Goal: Information Seeking & Learning: Learn about a topic

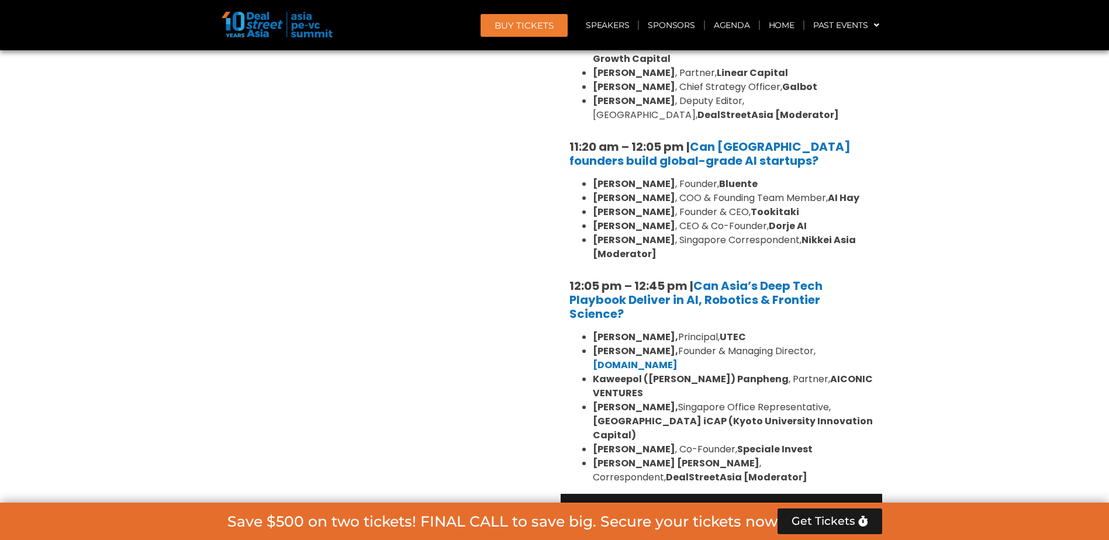
scroll to position [2747, 0]
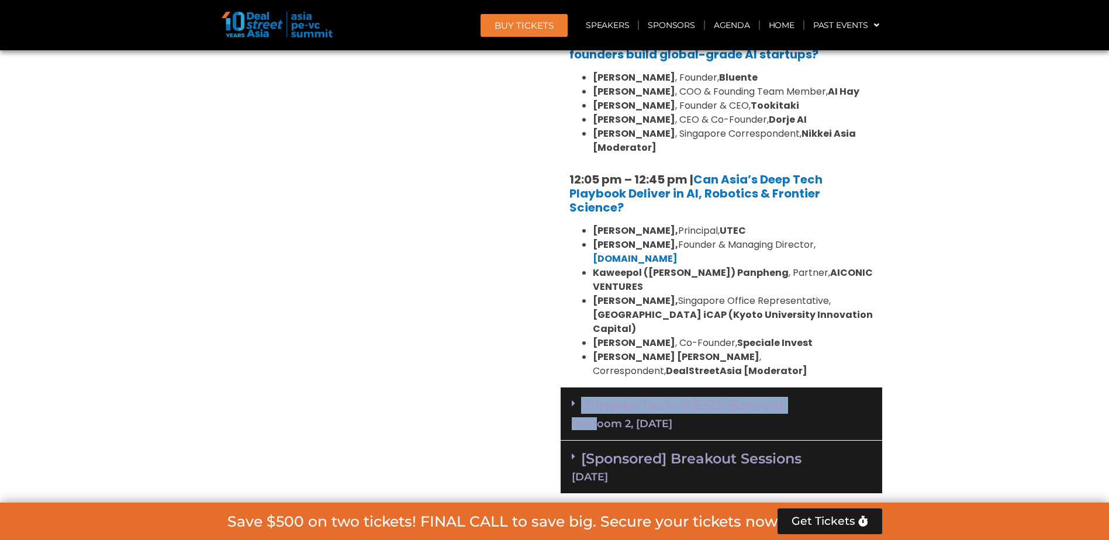
drag, startPoint x: 564, startPoint y: 291, endPoint x: 602, endPoint y: 308, distance: 41.6
click at [602, 388] on div "Climate Tech & ESG Summit Ballroom 2, [DATE]" at bounding box center [722, 414] width 322 height 53
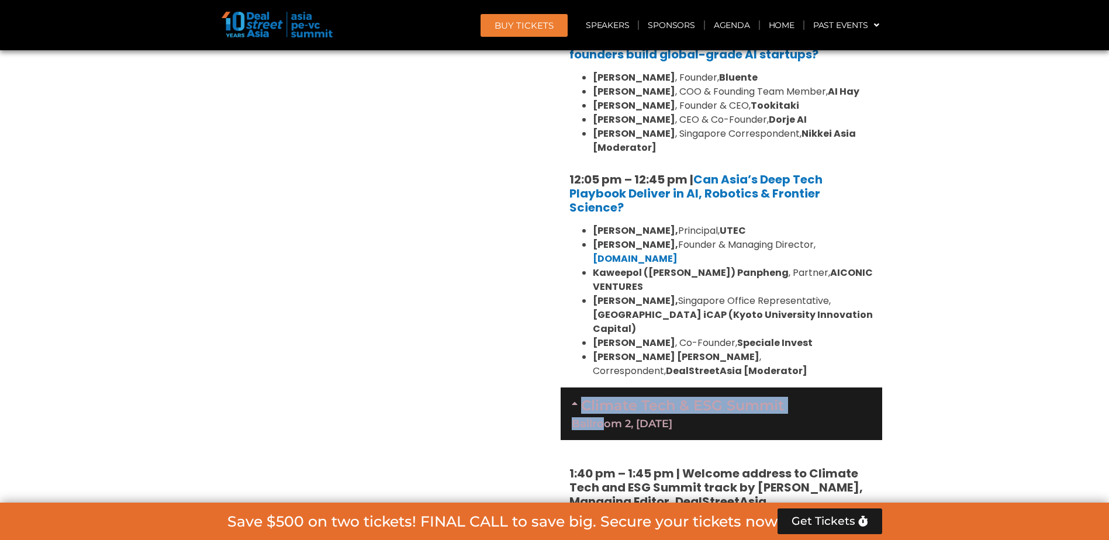
drag, startPoint x: 602, startPoint y: 308, endPoint x: 555, endPoint y: 305, distance: 46.9
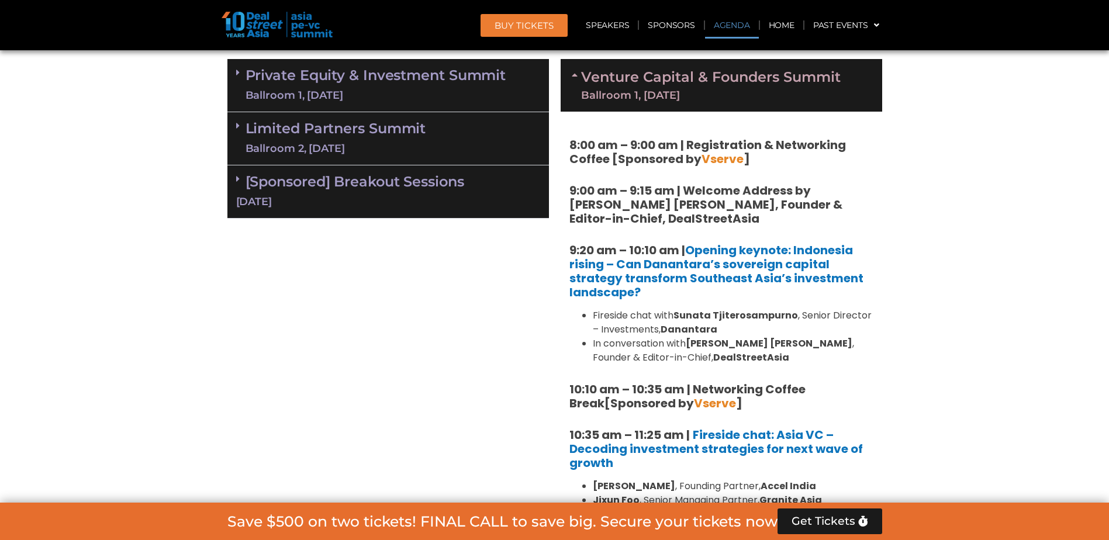
scroll to position [760, 0]
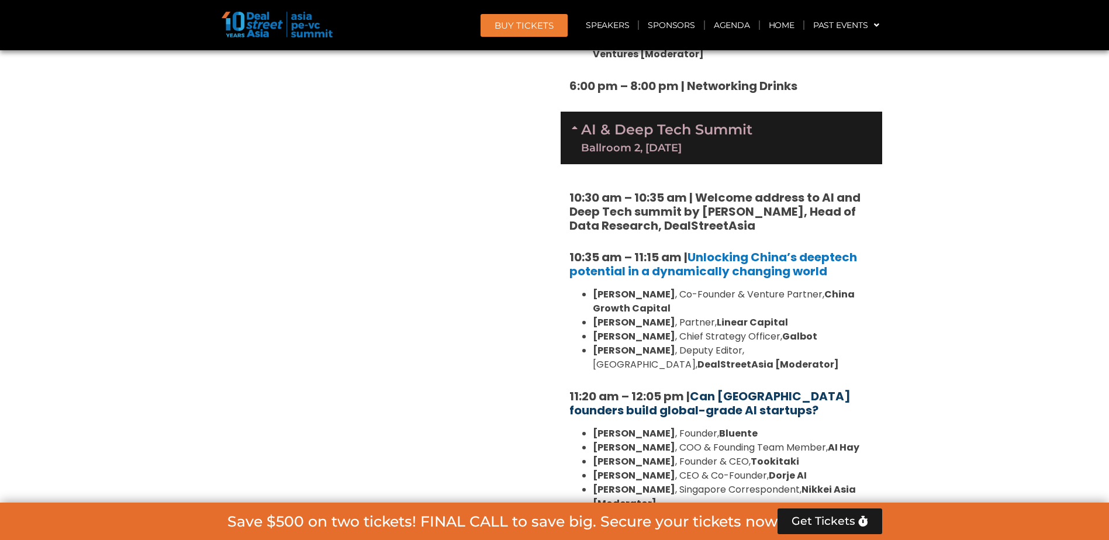
scroll to position [2397, 0]
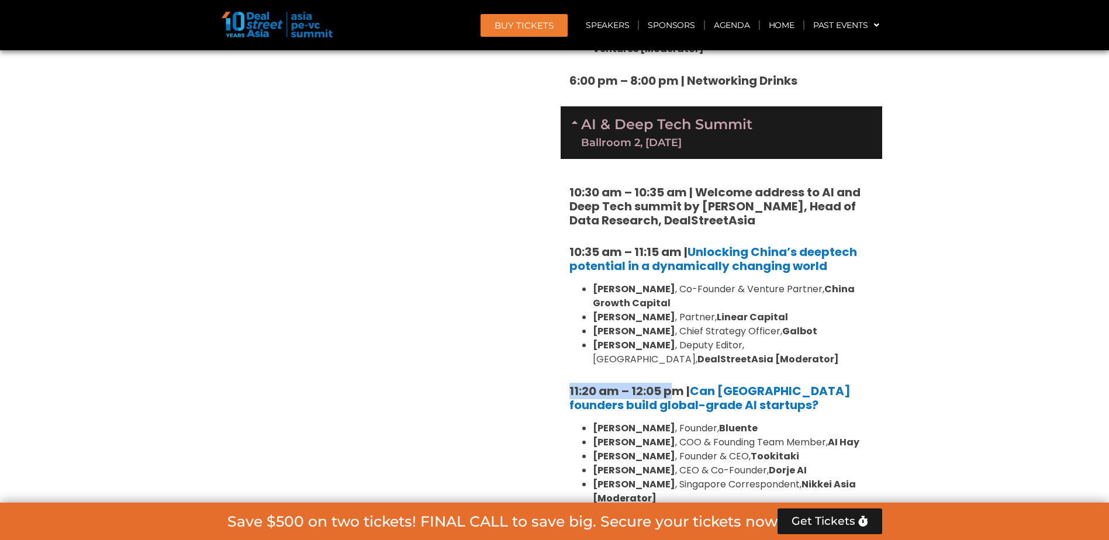
drag, startPoint x: 558, startPoint y: 303, endPoint x: 675, endPoint y: 303, distance: 117.5
click at [675, 303] on div "Venture Capital & Founders​ Summit Ballroom 1, [DATE] 8:00 am – 9:00 am | Regis…" at bounding box center [721, 144] width 333 height 3524
click at [875, 389] on div "10:30 am – 10:35 am | Welcome address to AI and Deep Tech summit by [PERSON_NAM…" at bounding box center [722, 448] width 322 height 579
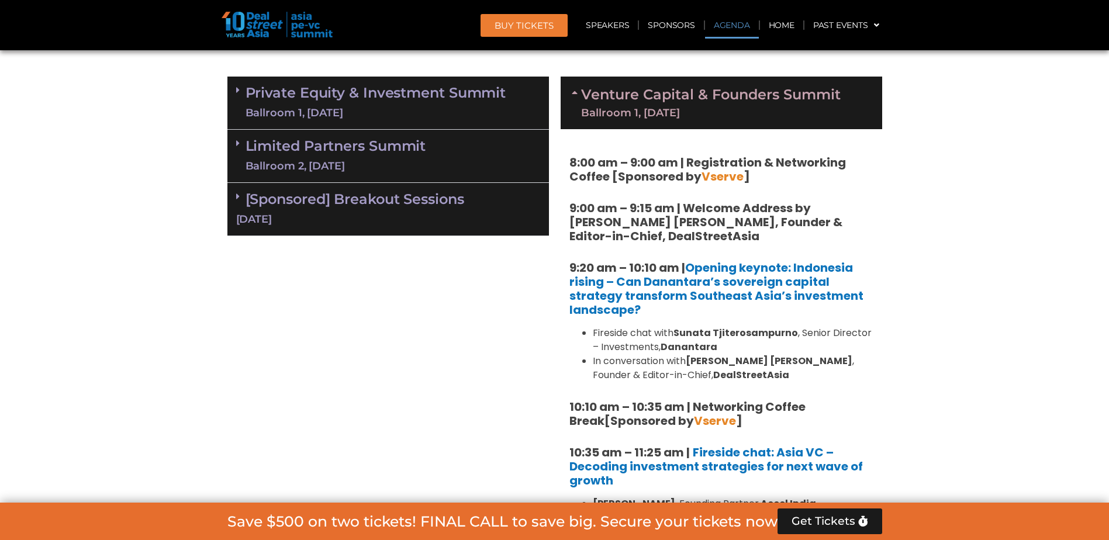
scroll to position [701, 0]
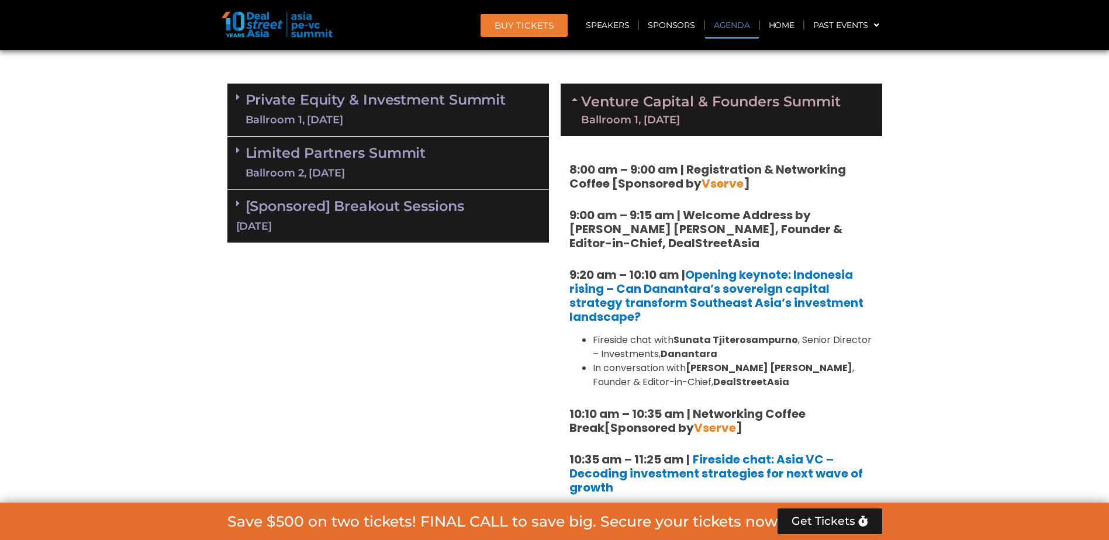
click at [609, 92] on div "Venture Capital & Founders​ Summit Ballroom 1, [DATE]" at bounding box center [722, 110] width 322 height 53
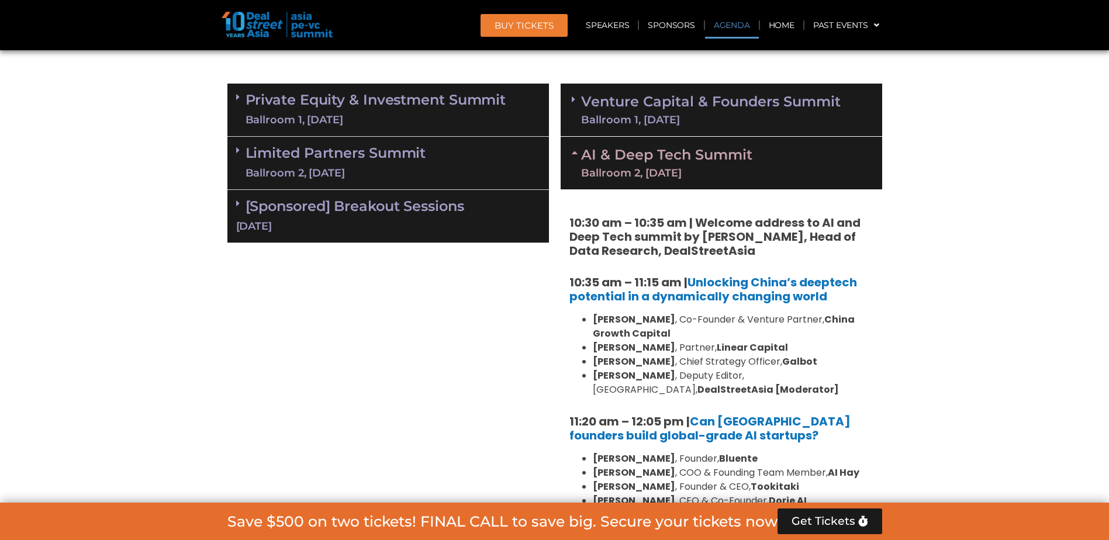
click at [630, 177] on div "Ballroom 2, [DATE]" at bounding box center [666, 173] width 171 height 11
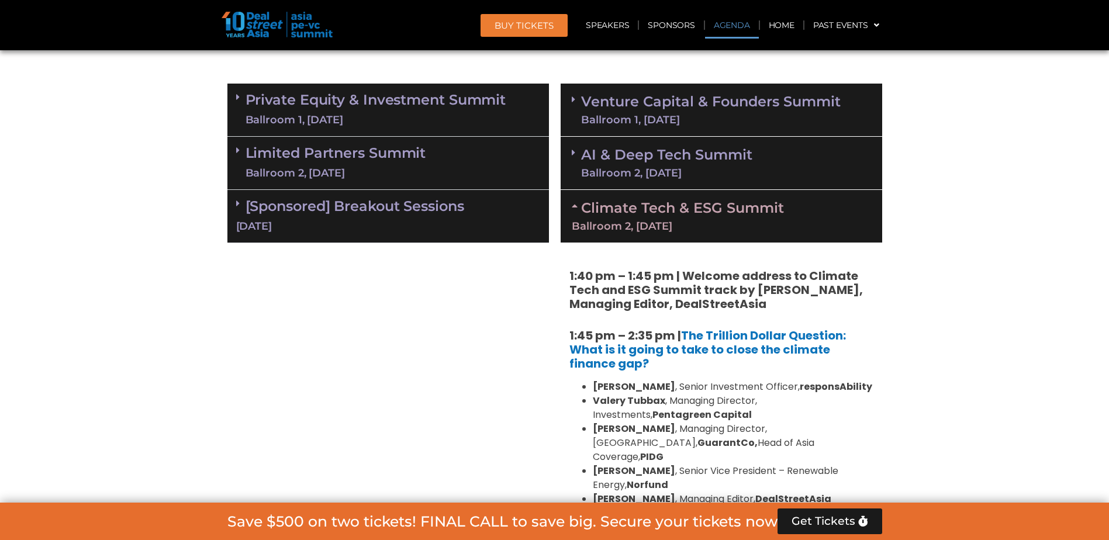
drag, startPoint x: 636, startPoint y: 206, endPoint x: 628, endPoint y: 205, distance: 8.4
click at [634, 206] on link "Climate Tech & ESG Summit Ballroom 2, [DATE]" at bounding box center [721, 215] width 299 height 32
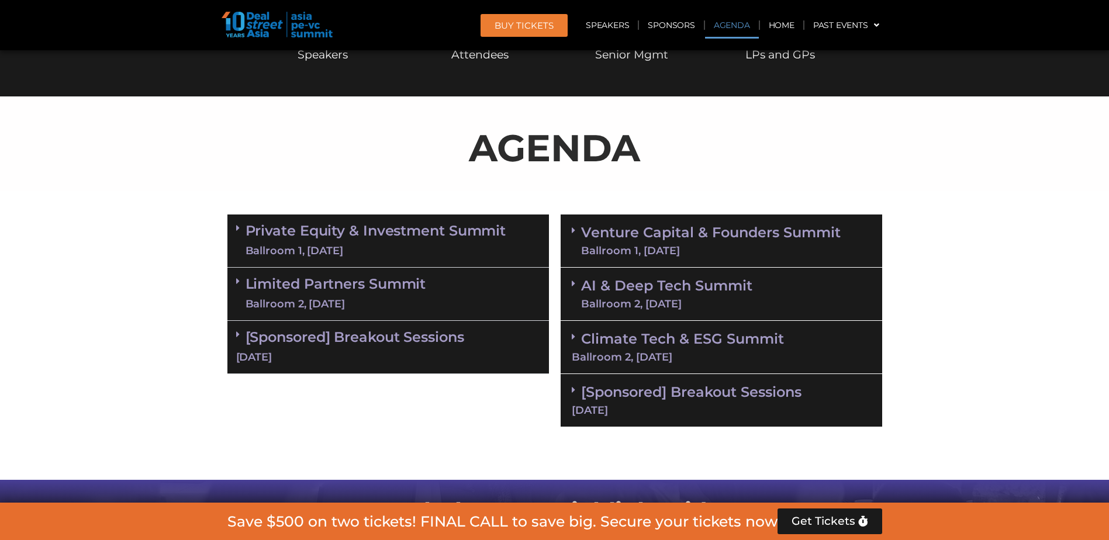
scroll to position [585, 0]
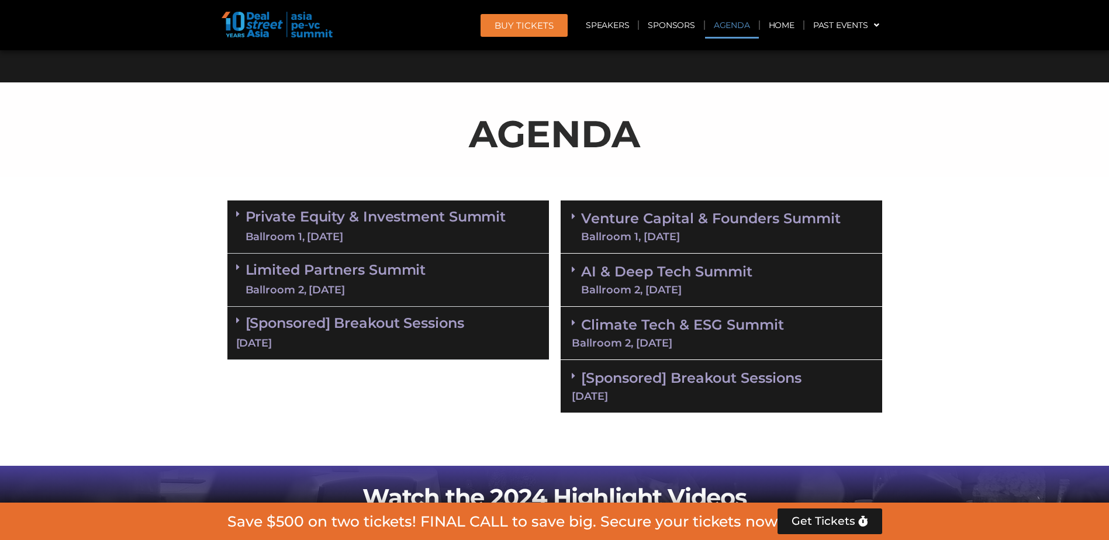
click at [675, 272] on link "AI & Deep Tech Summit Ballroom 2, [DATE]" at bounding box center [666, 280] width 171 height 30
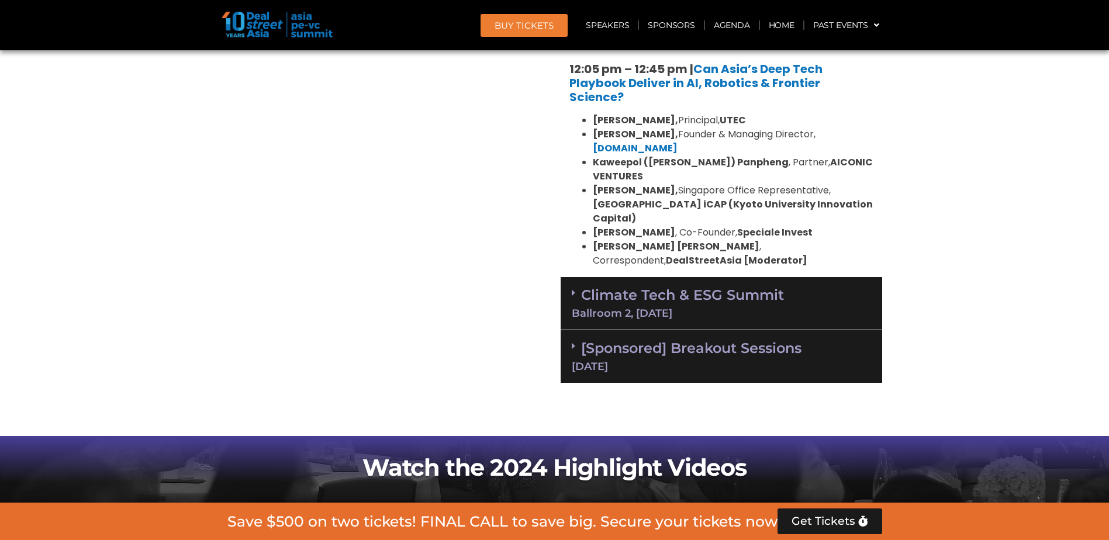
scroll to position [1286, 0]
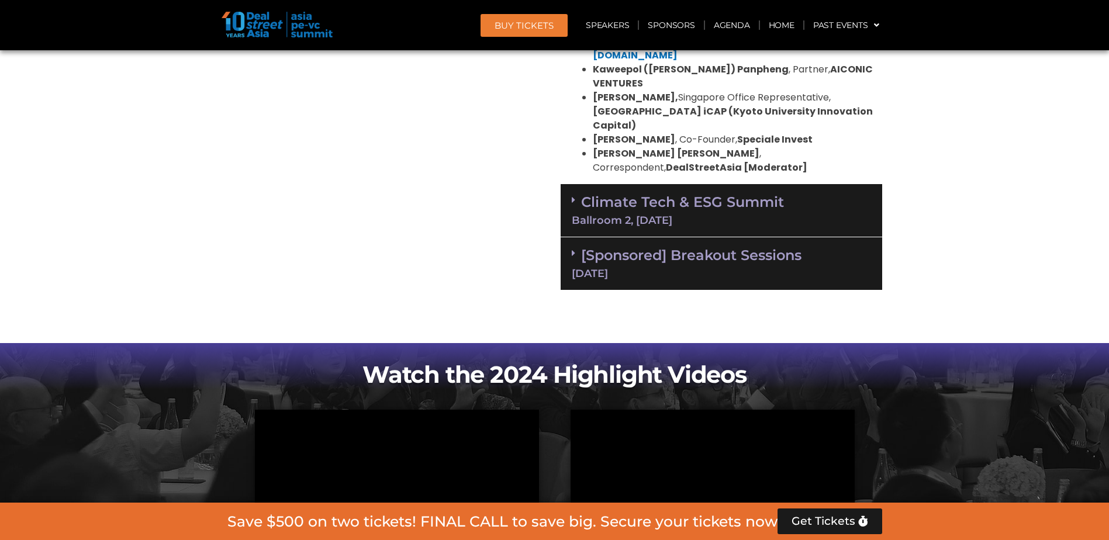
click at [662, 215] on div "Ballroom 2, [DATE]" at bounding box center [721, 220] width 299 height 11
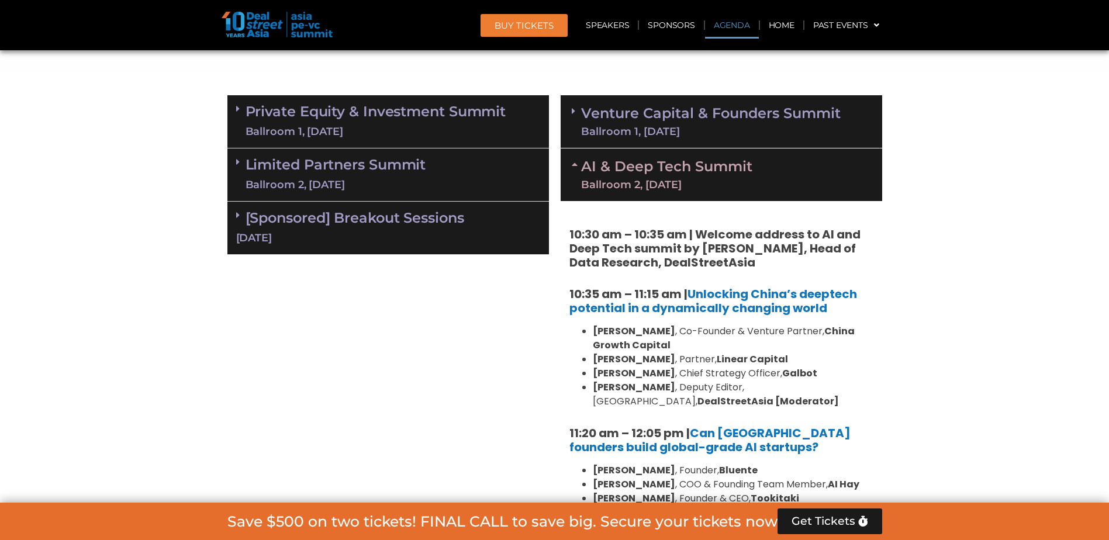
scroll to position [701, 0]
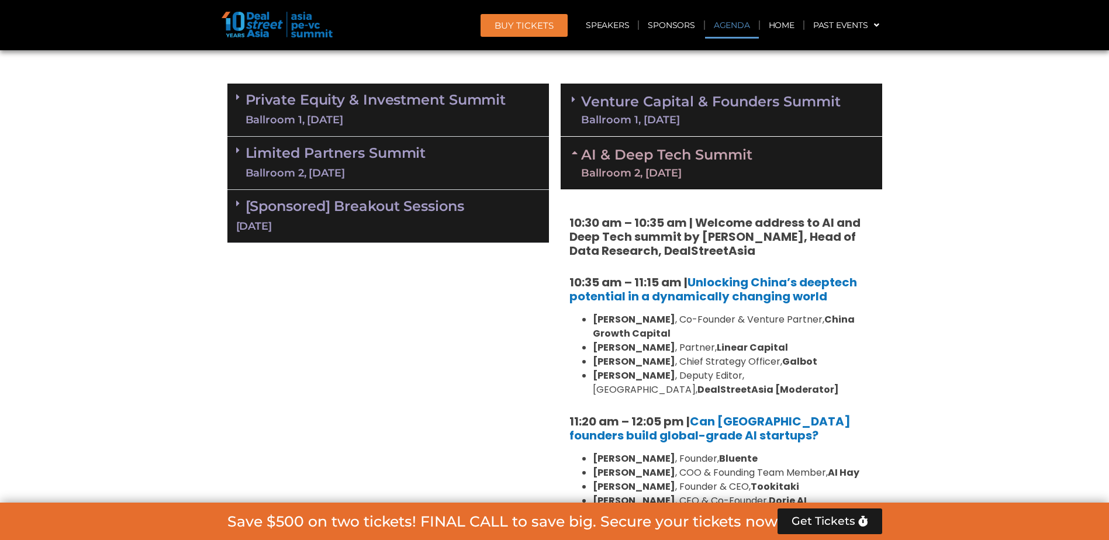
click at [365, 152] on link "Limited Partners [GEOGRAPHIC_DATA] 2, [DATE]" at bounding box center [336, 163] width 181 height 35
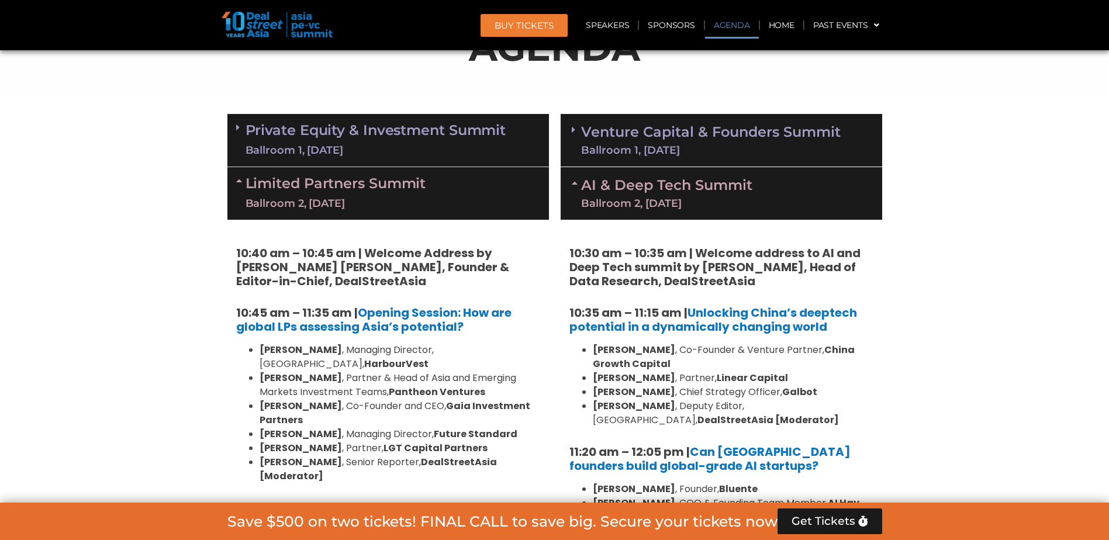
scroll to position [526, 0]
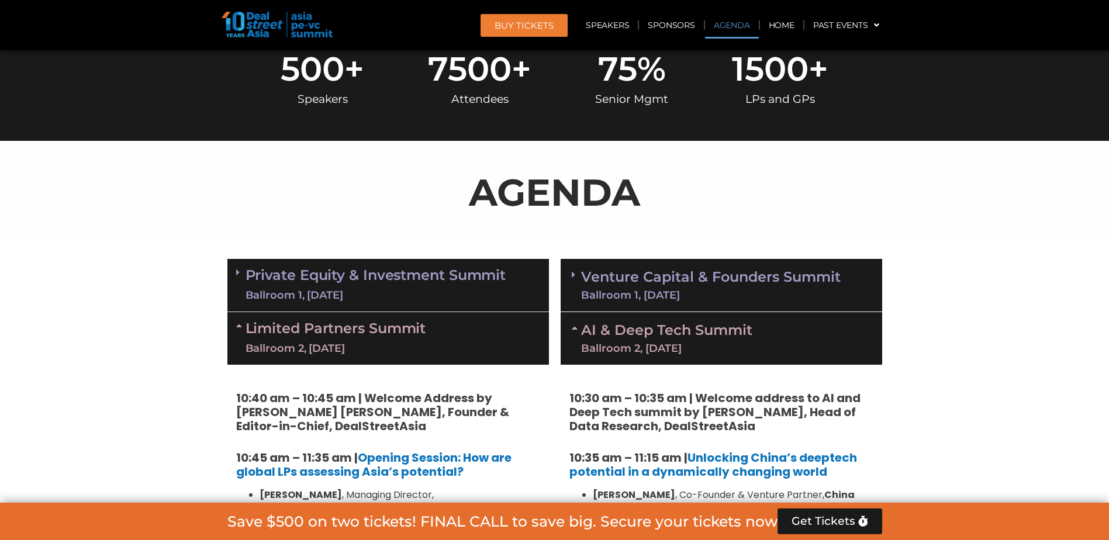
click at [656, 279] on link "Venture Capital & Founders​ Summit Ballroom 1, [DATE]" at bounding box center [711, 285] width 260 height 30
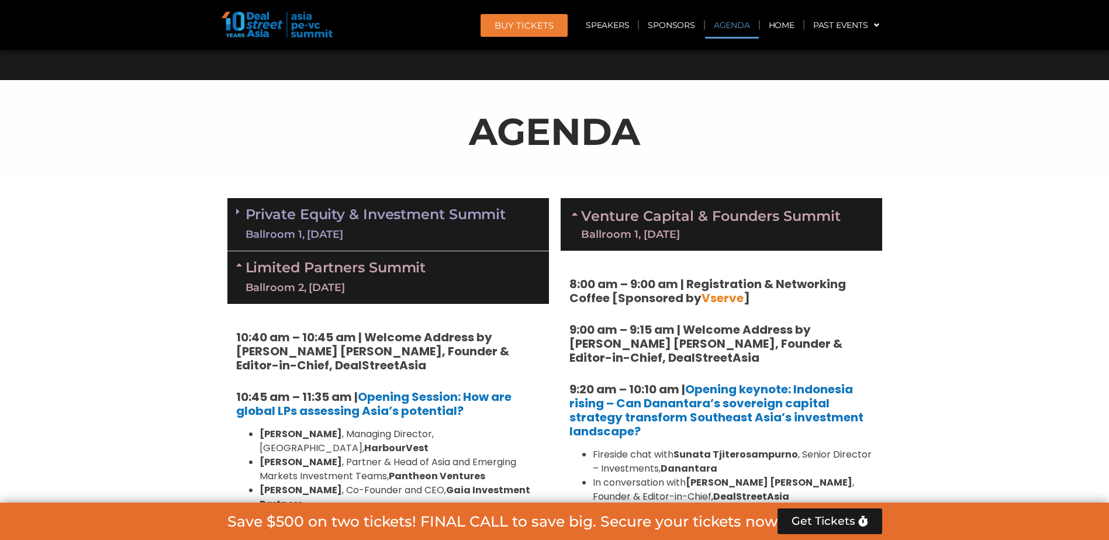
scroll to position [468, 0]
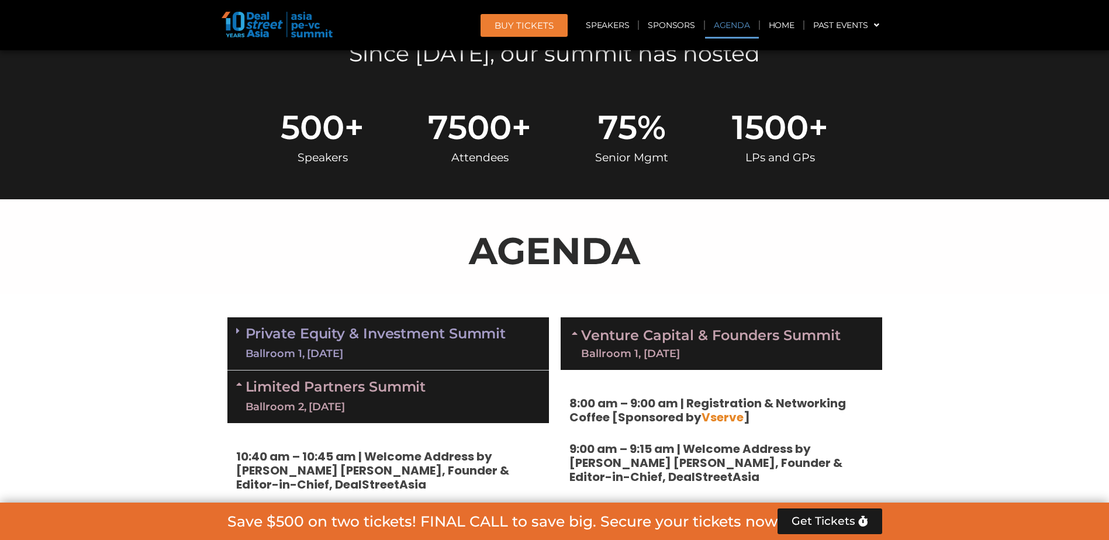
click at [364, 414] on div "Limited Partners [GEOGRAPHIC_DATA] 2, [DATE]" at bounding box center [388, 397] width 322 height 53
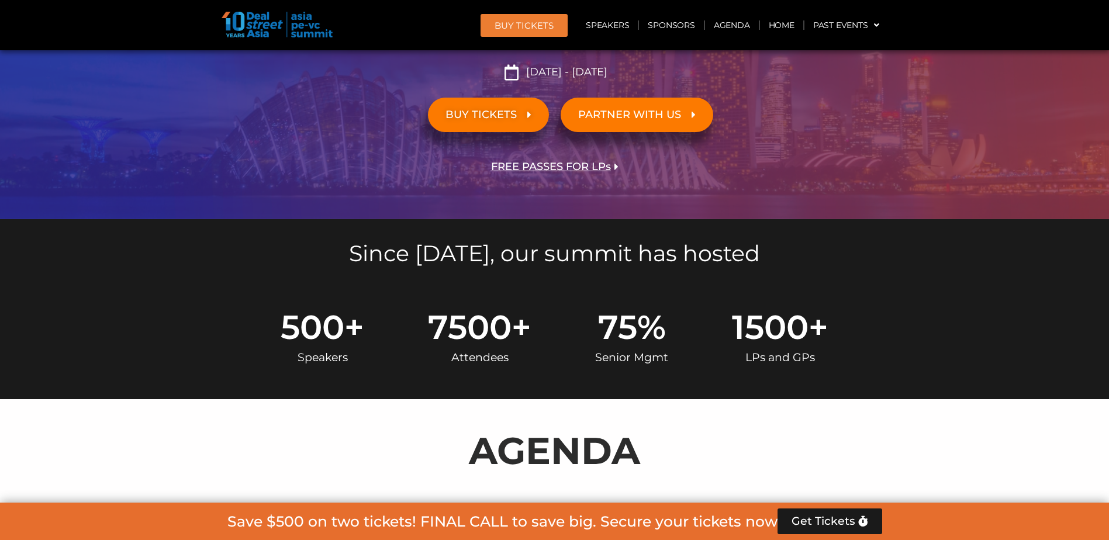
scroll to position [234, 0]
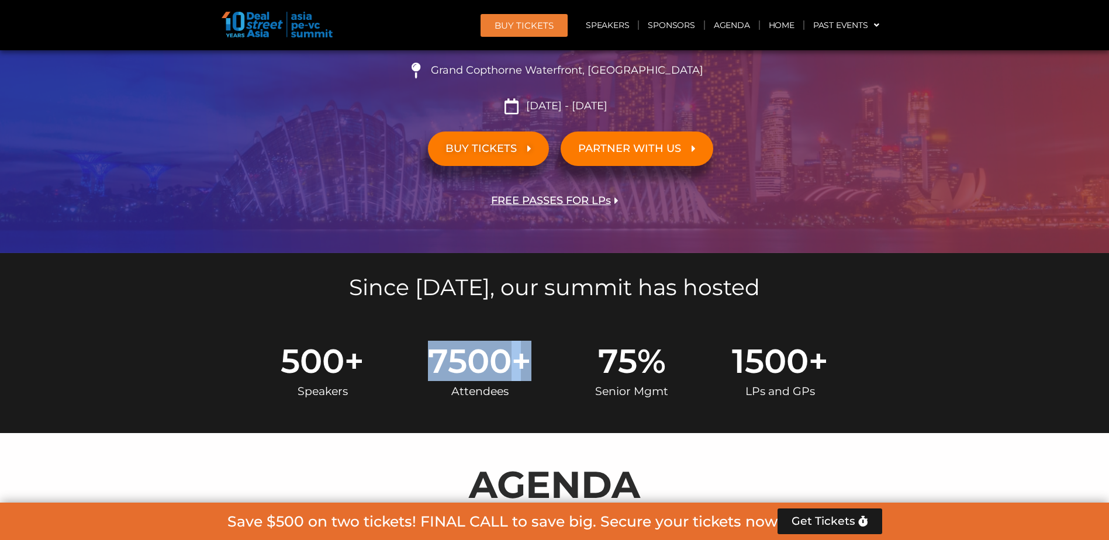
drag, startPoint x: 436, startPoint y: 352, endPoint x: 537, endPoint y: 365, distance: 101.3
click at [537, 365] on div "500 + Speakers 7500 + Attendees 75 % Senior Mgmt 1500 + LPs and GPs" at bounding box center [554, 374] width 611 height 61
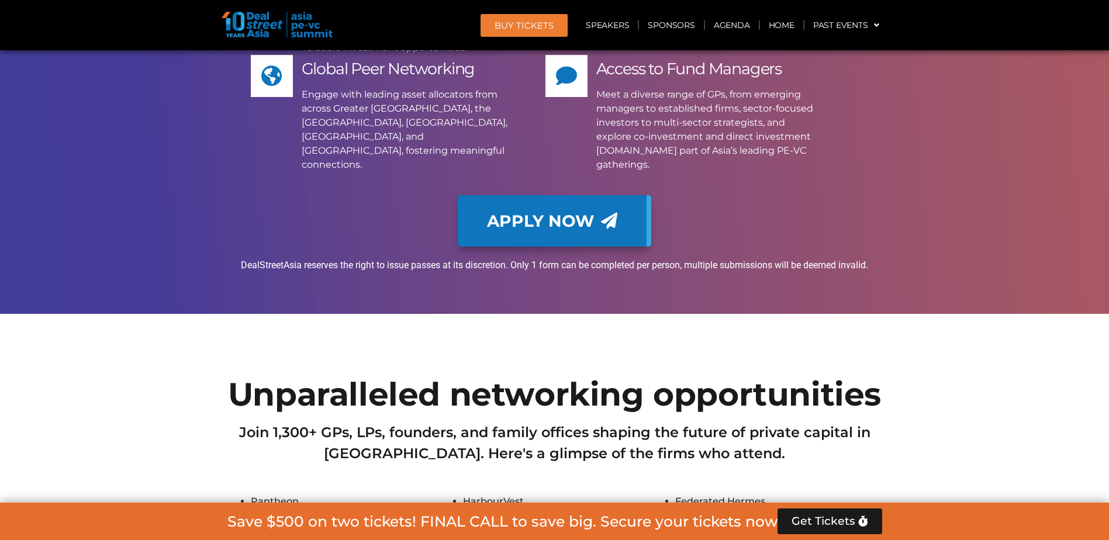
scroll to position [13211, 0]
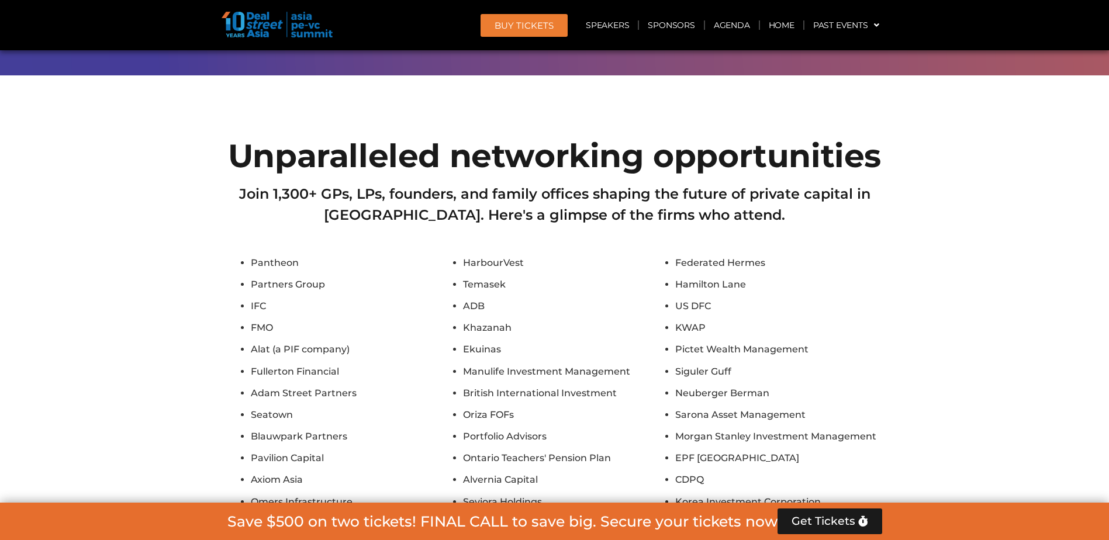
scroll to position [13504, 0]
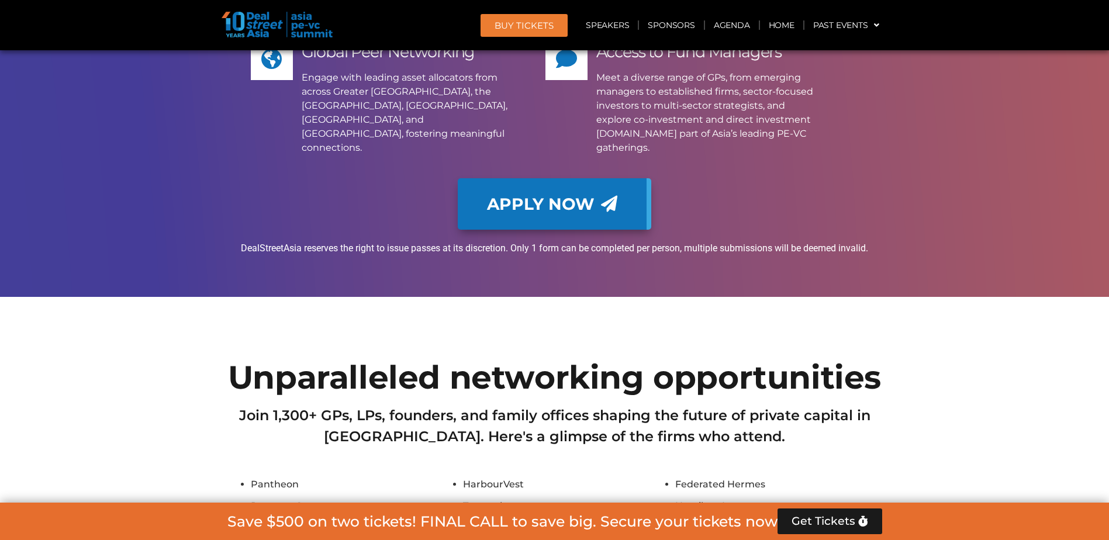
scroll to position [13211, 0]
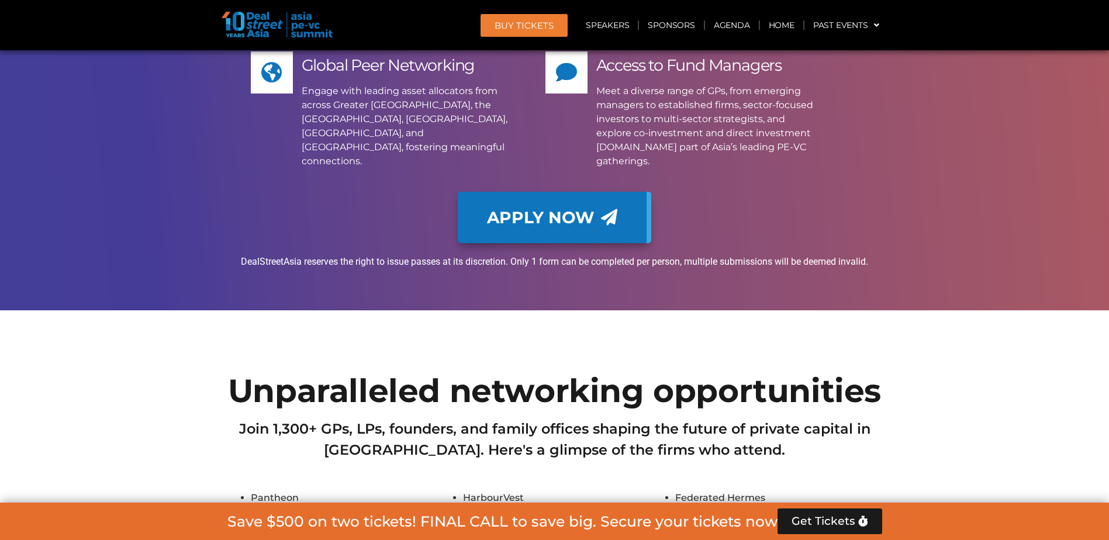
drag, startPoint x: 335, startPoint y: 164, endPoint x: 246, endPoint y: 160, distance: 88.9
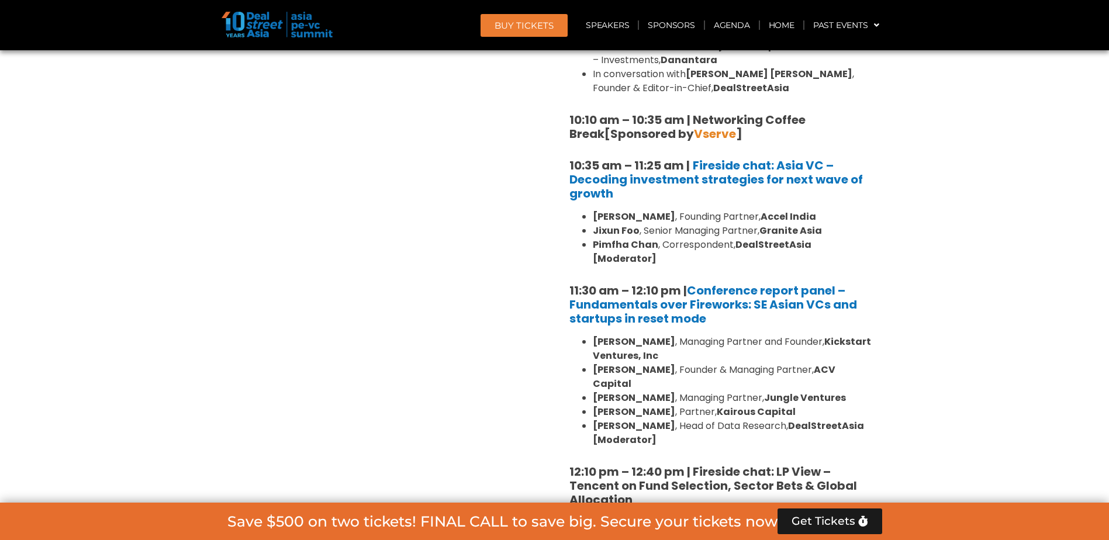
scroll to position [586, 0]
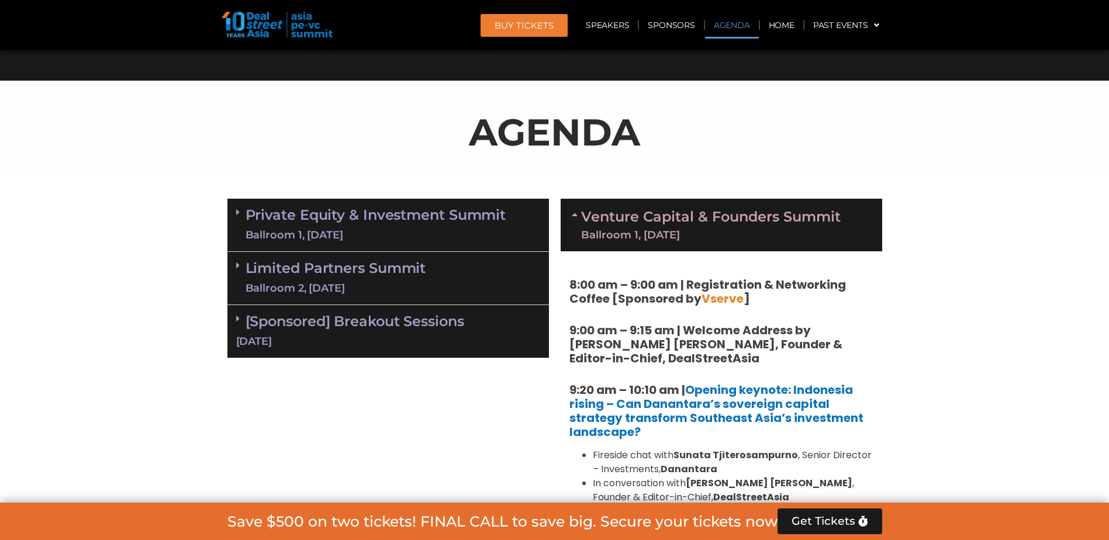
click at [791, 227] on link "Venture Capital & Founders​ Summit Ballroom 1, [DATE]" at bounding box center [711, 225] width 260 height 30
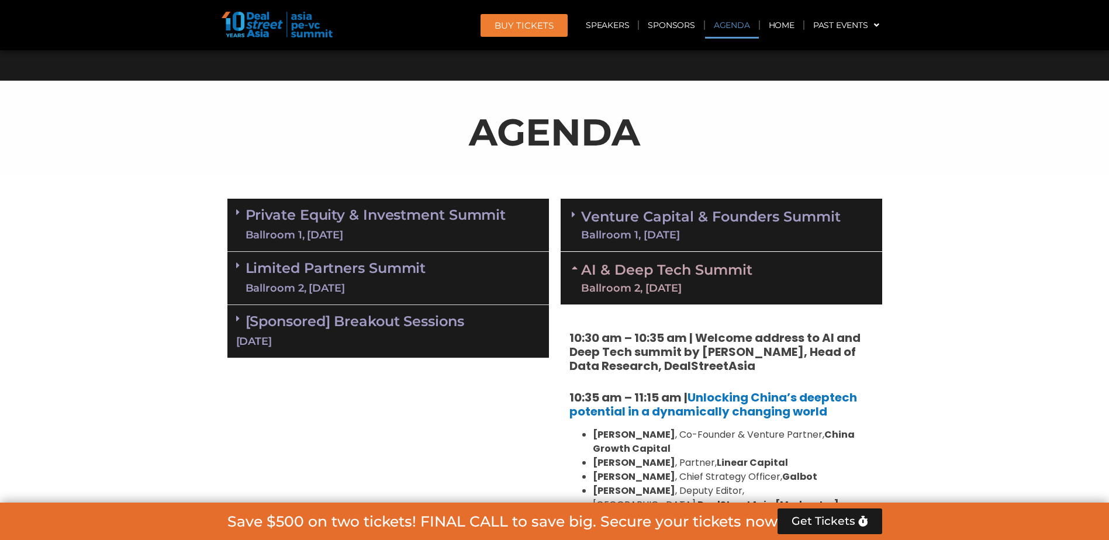
click at [419, 224] on link "Private Equity & Investment Summit Ballroom 1, [DATE]" at bounding box center [376, 225] width 261 height 35
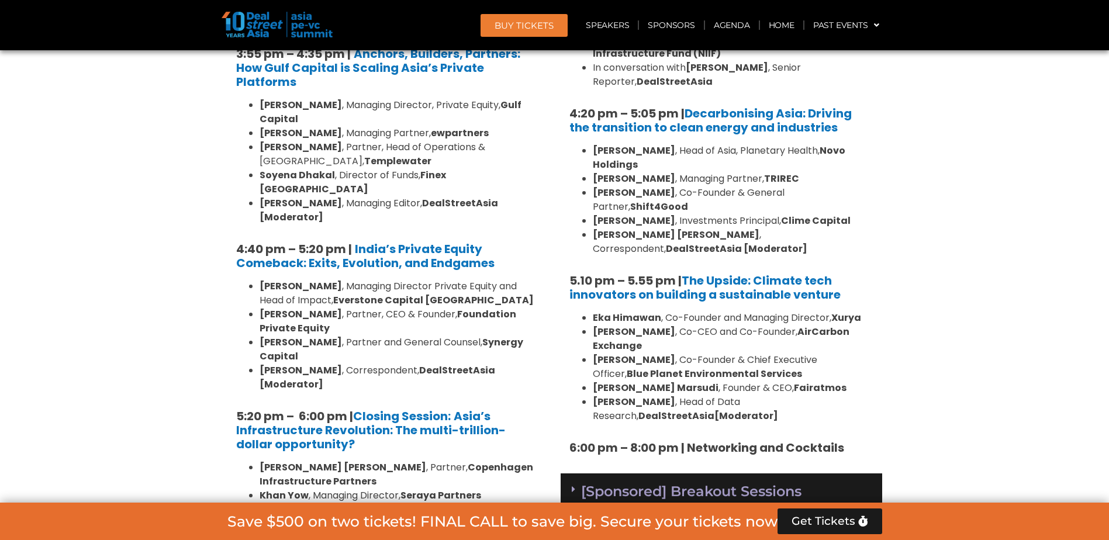
scroll to position [2106, 0]
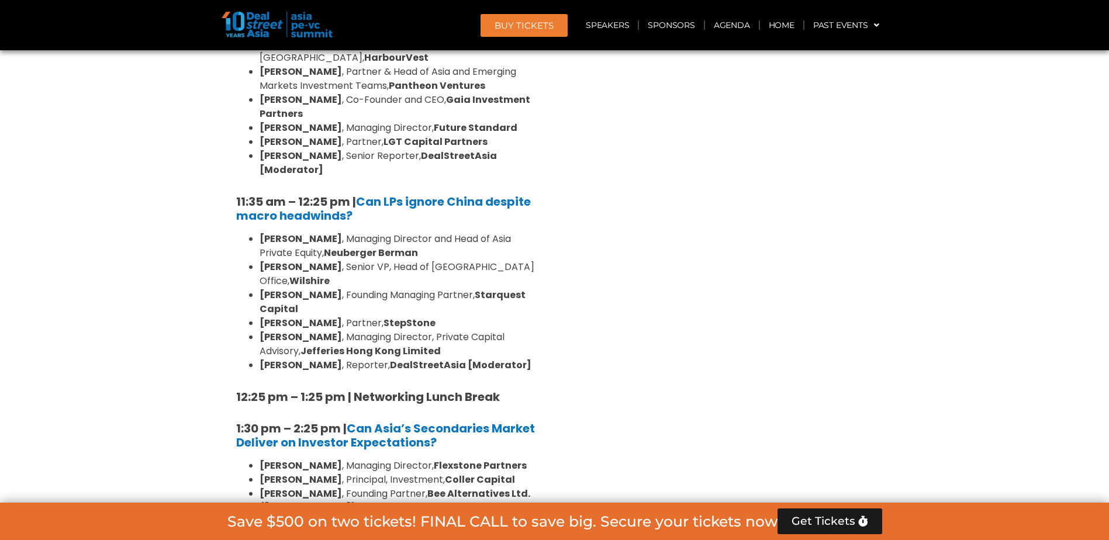
scroll to position [2808, 0]
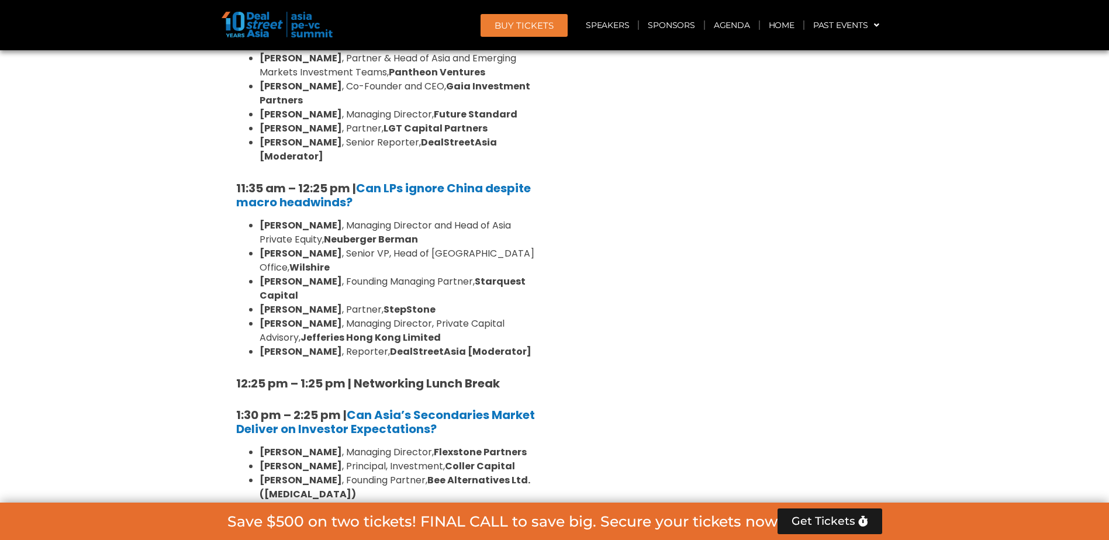
drag, startPoint x: 260, startPoint y: 352, endPoint x: 310, endPoint y: 354, distance: 49.7
drag, startPoint x: 310, startPoint y: 354, endPoint x: 300, endPoint y: 356, distance: 10.2
drag, startPoint x: 300, startPoint y: 356, endPoint x: 334, endPoint y: 383, distance: 44.1
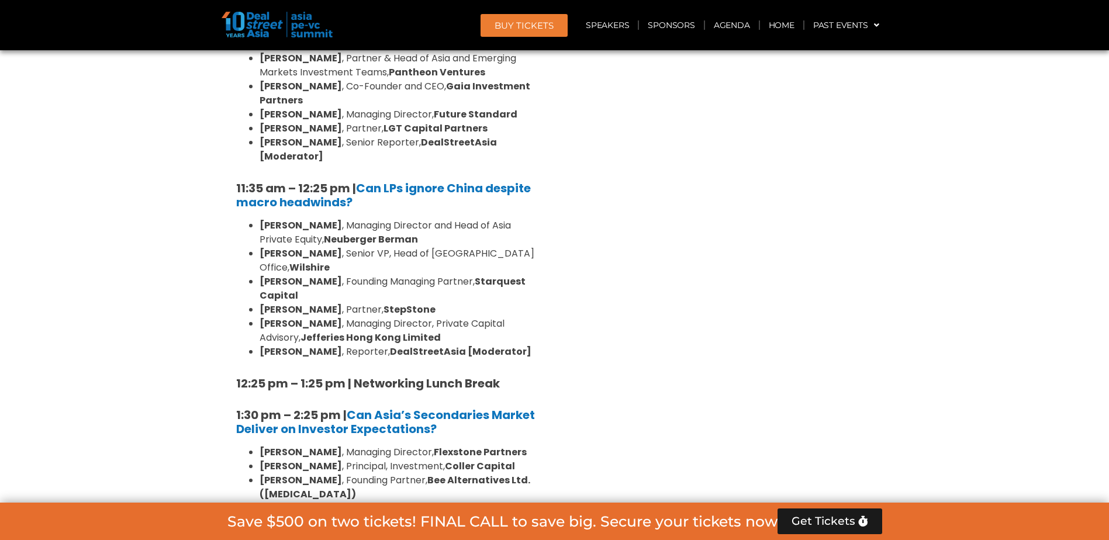
drag, startPoint x: 257, startPoint y: 349, endPoint x: 312, endPoint y: 357, distance: 54.9
copy strong "[PERSON_NAME]"
